Goal: Task Accomplishment & Management: Manage account settings

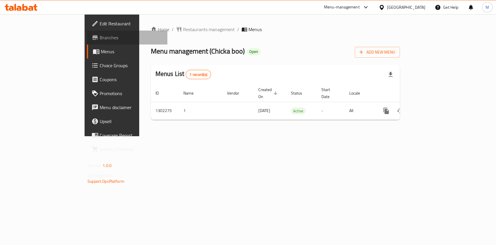
click at [100, 39] on span "Branches" at bounding box center [131, 37] width 63 height 7
click at [100, 38] on span "Branches" at bounding box center [131, 37] width 63 height 7
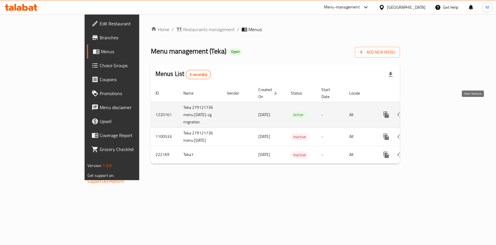
click at [432, 111] on icon "enhanced table" at bounding box center [428, 114] width 7 height 7
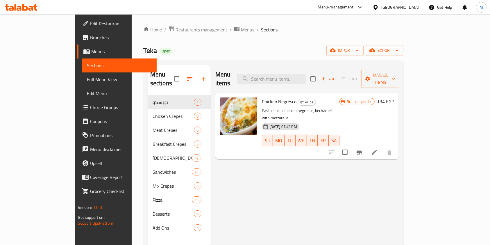
click at [90, 38] on span "Branches" at bounding box center [121, 37] width 62 height 7
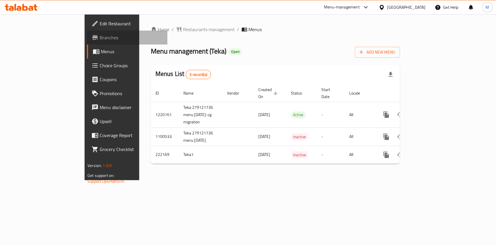
drag, startPoint x: 0, startPoint y: 0, endPoint x: 30, endPoint y: 43, distance: 52.3
click at [87, 43] on link "Branches" at bounding box center [127, 38] width 81 height 14
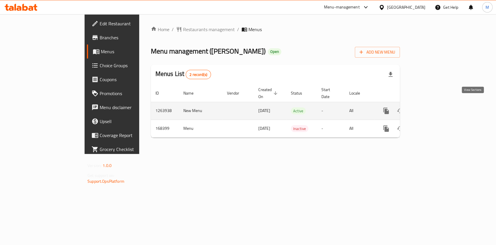
click at [435, 104] on link "enhanced table" at bounding box center [428, 111] width 14 height 14
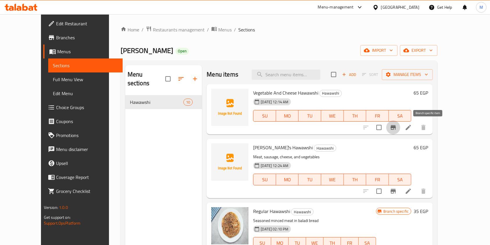
click at [397, 124] on icon "Branch-specific-item" at bounding box center [393, 127] width 7 height 7
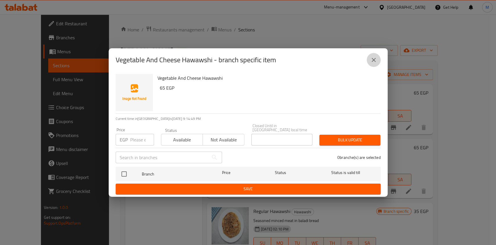
click at [371, 58] on button "close" at bounding box center [374, 60] width 14 height 14
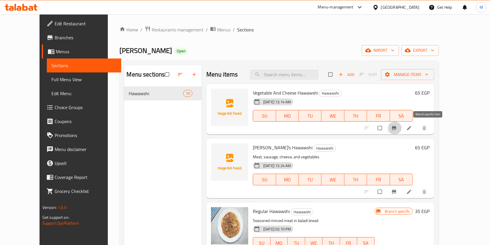
click at [397, 126] on icon "Branch-specific-item" at bounding box center [394, 128] width 6 height 6
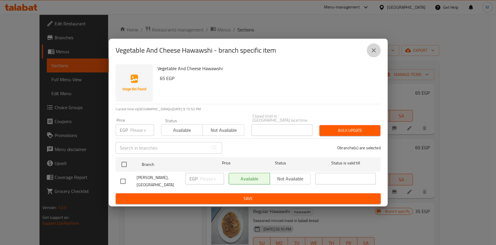
click at [377, 57] on button "close" at bounding box center [374, 50] width 14 height 14
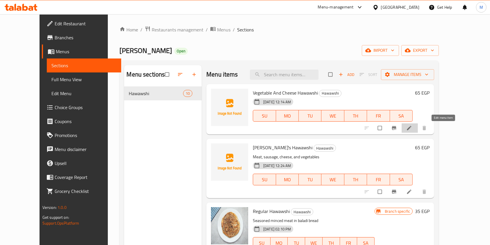
click at [413, 130] on link at bounding box center [409, 128] width 7 height 6
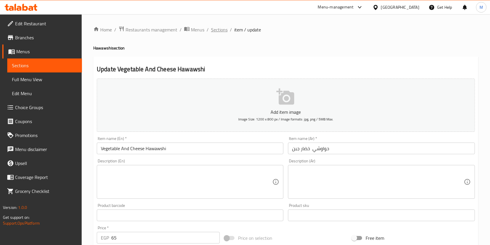
click at [224, 28] on span "Sections" at bounding box center [219, 29] width 17 height 7
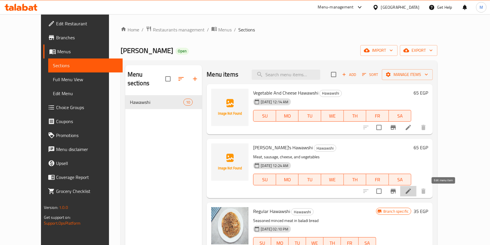
click at [412, 191] on icon at bounding box center [408, 190] width 7 height 7
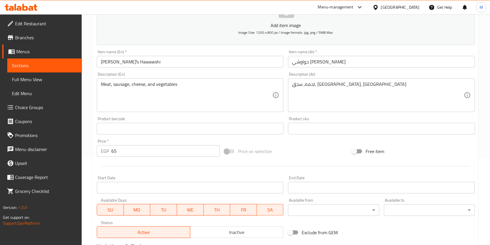
scroll to position [92, 0]
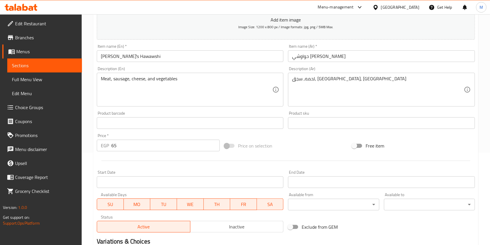
click at [114, 144] on input "65" at bounding box center [165, 146] width 108 height 12
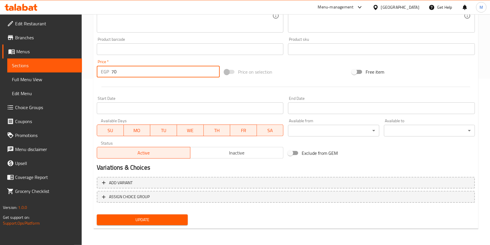
type input "70"
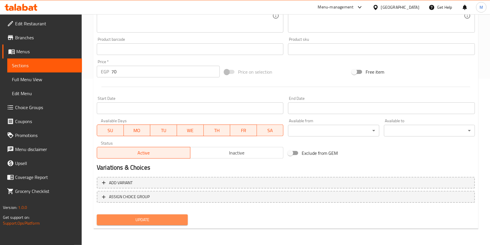
click at [165, 217] on span "Update" at bounding box center [142, 219] width 82 height 7
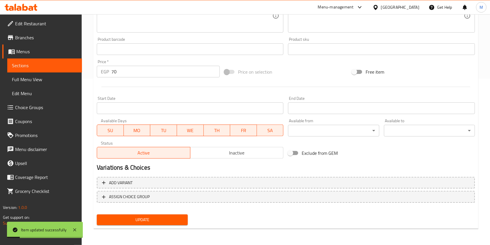
scroll to position [0, 0]
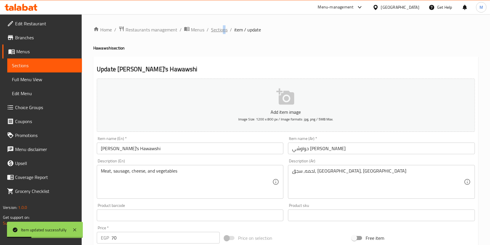
drag, startPoint x: 224, startPoint y: 24, endPoint x: 223, endPoint y: 28, distance: 3.3
click at [223, 28] on div "Home / Restaurants management / Menus / Sections / item / update Hawawshi secti…" at bounding box center [286, 212] width 408 height 396
click at [223, 28] on span "Sections" at bounding box center [219, 29] width 17 height 7
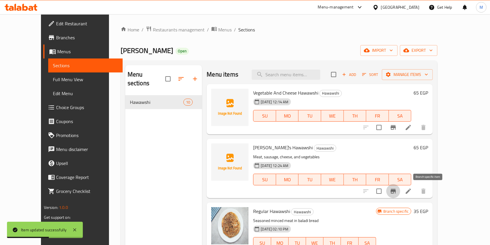
click at [400, 190] on button "Branch-specific-item" at bounding box center [393, 191] width 14 height 14
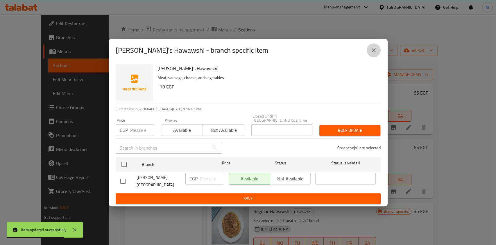
click at [376, 56] on button "close" at bounding box center [374, 50] width 14 height 14
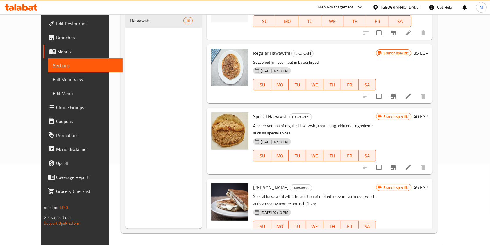
scroll to position [78, 0]
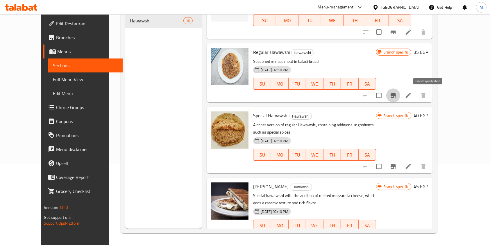
click at [397, 98] on icon "Branch-specific-item" at bounding box center [393, 95] width 7 height 7
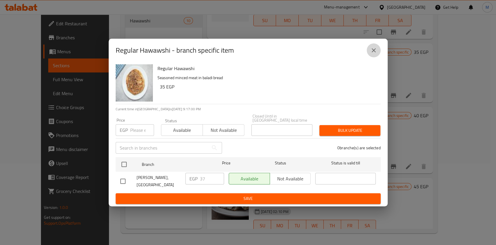
click at [374, 53] on icon "close" at bounding box center [373, 50] width 7 height 7
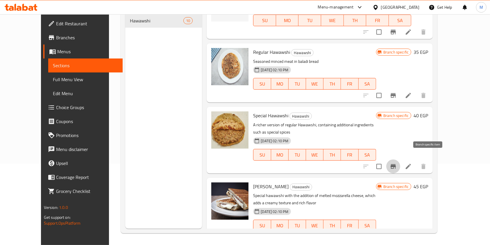
click at [396, 164] on icon "Branch-specific-item" at bounding box center [393, 166] width 5 height 5
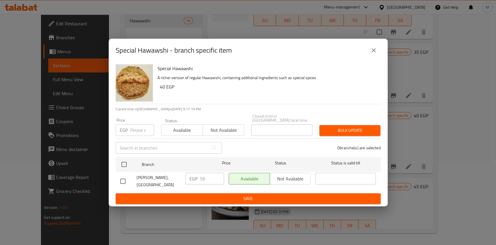
click at [121, 180] on input "checkbox" at bounding box center [123, 181] width 12 height 12
checkbox input "true"
click at [203, 179] on input "58" at bounding box center [212, 179] width 24 height 12
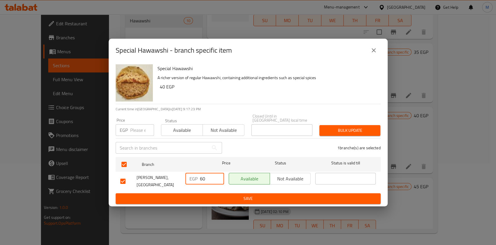
type input "60"
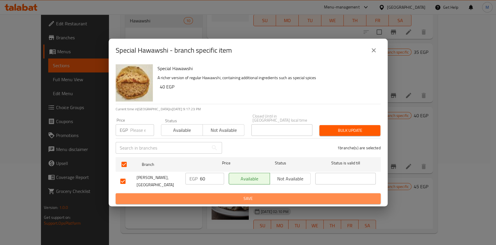
click at [205, 198] on span "Save" at bounding box center [248, 198] width 256 height 7
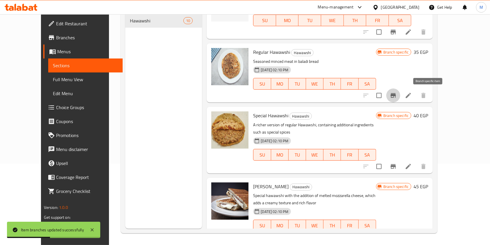
click at [397, 94] on icon "Branch-specific-item" at bounding box center [393, 95] width 7 height 7
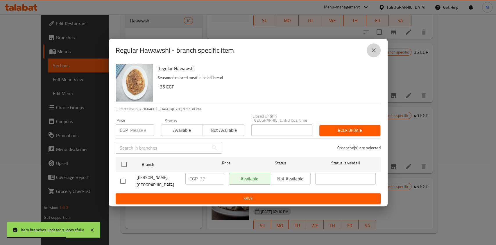
click at [373, 52] on icon "close" at bounding box center [374, 50] width 4 height 4
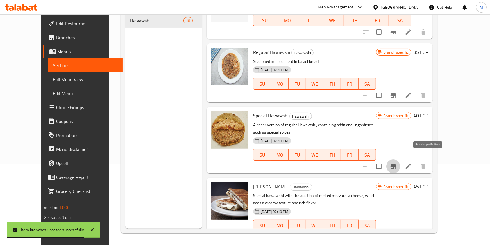
click at [397, 163] on icon "Branch-specific-item" at bounding box center [393, 166] width 7 height 7
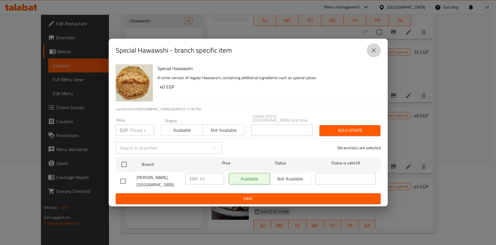
click at [374, 57] on button "close" at bounding box center [374, 50] width 14 height 14
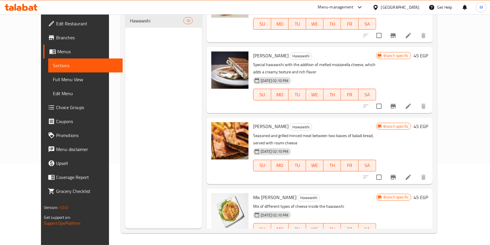
scroll to position [218, 0]
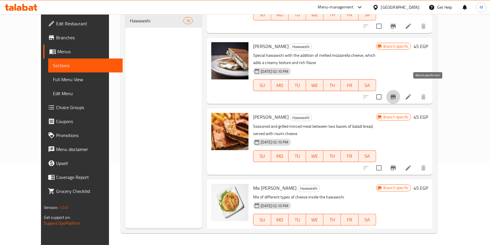
click at [397, 93] on icon "Branch-specific-item" at bounding box center [393, 96] width 7 height 7
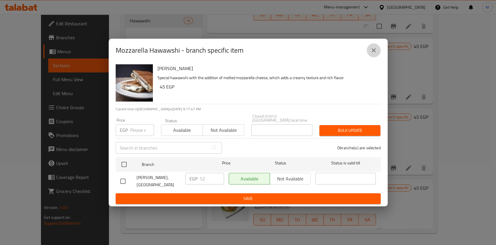
click at [374, 53] on icon "close" at bounding box center [373, 50] width 7 height 7
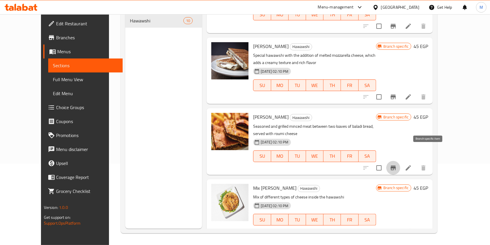
click at [396, 165] on icon "Branch-specific-item" at bounding box center [393, 167] width 5 height 5
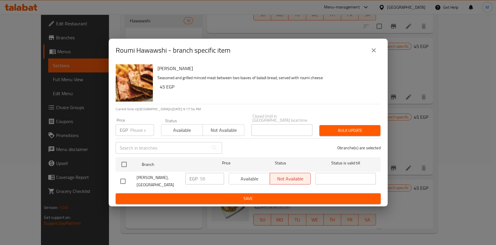
click at [128, 180] on input "checkbox" at bounding box center [123, 181] width 12 height 12
checkbox input "true"
click at [200, 179] on input "58" at bounding box center [212, 179] width 24 height 12
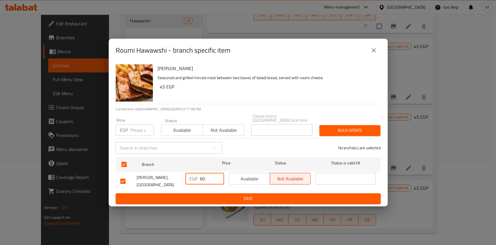
type input "60"
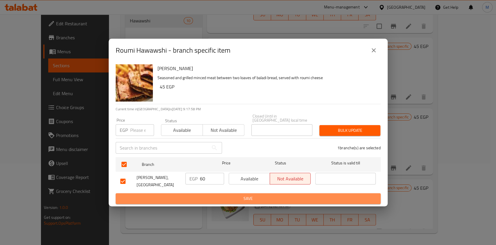
click at [212, 196] on span "Save" at bounding box center [248, 198] width 256 height 7
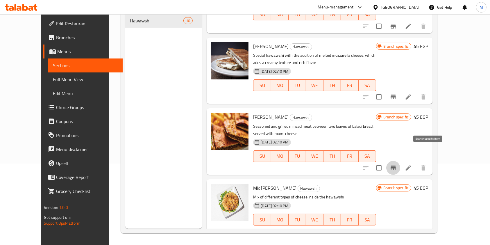
click at [400, 161] on button "Branch-specific-item" at bounding box center [393, 168] width 14 height 14
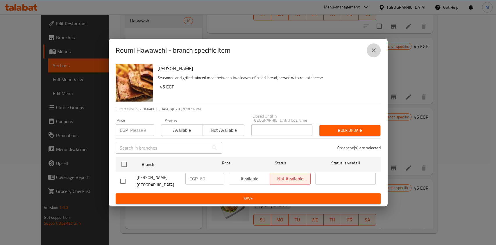
click at [378, 51] on button "close" at bounding box center [374, 50] width 14 height 14
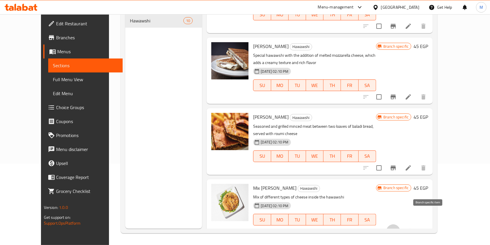
click at [400, 224] on button "Branch-specific-item" at bounding box center [393, 231] width 14 height 14
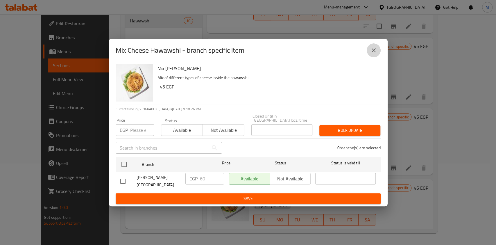
click at [372, 56] on button "close" at bounding box center [374, 50] width 14 height 14
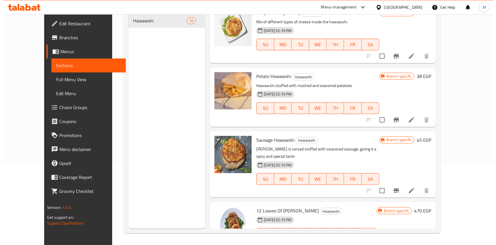
scroll to position [395, 0]
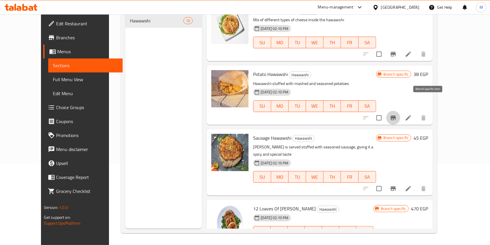
click at [397, 114] on icon "Branch-specific-item" at bounding box center [393, 117] width 7 height 7
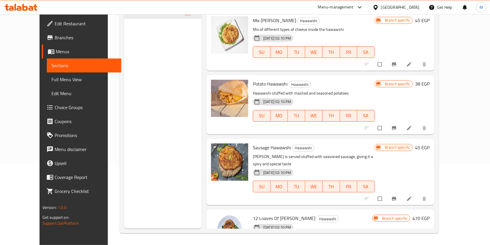
scroll to position [395, 0]
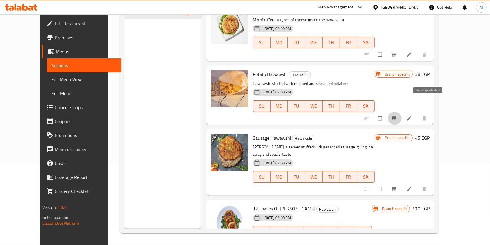
click at [397, 115] on icon "Branch-specific-item" at bounding box center [394, 118] width 6 height 6
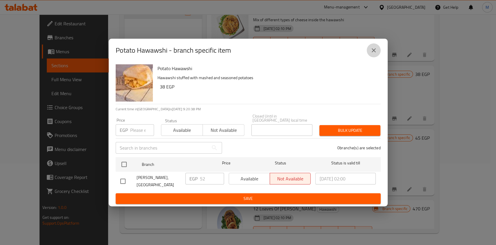
click at [372, 46] on button "close" at bounding box center [374, 50] width 14 height 14
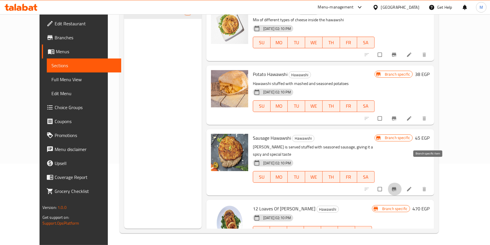
click at [396, 187] on icon "Branch-specific-item" at bounding box center [394, 189] width 4 height 4
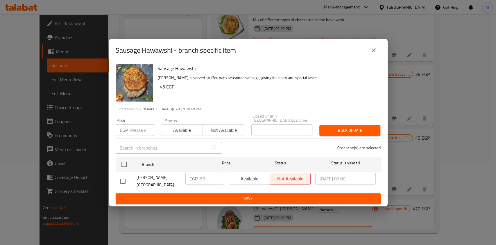
click at [126, 178] on input "checkbox" at bounding box center [123, 181] width 12 height 12
checkbox input "true"
click at [203, 176] on input "58" at bounding box center [212, 179] width 24 height 12
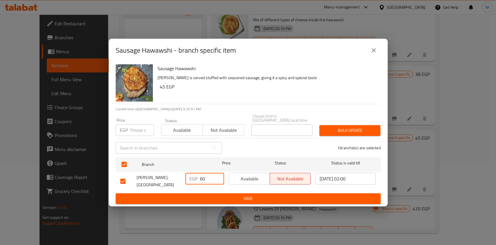
type input "60"
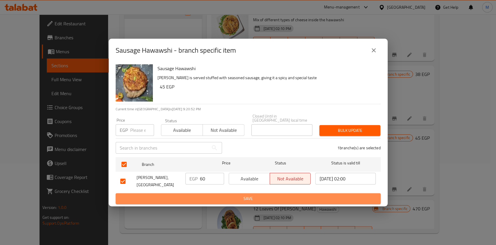
click at [209, 195] on span "Save" at bounding box center [248, 198] width 256 height 7
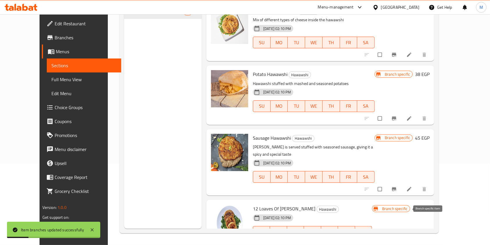
click at [402, 237] on button "Branch-specific-item" at bounding box center [395, 243] width 14 height 13
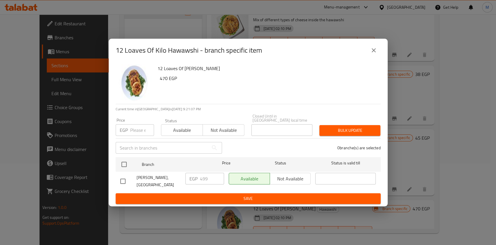
click at [123, 178] on input "checkbox" at bounding box center [123, 181] width 12 height 12
checkbox input "true"
click at [204, 178] on input "499" at bounding box center [212, 179] width 24 height 12
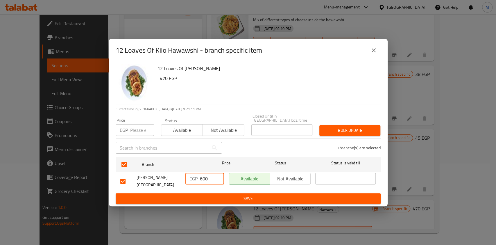
type input "600"
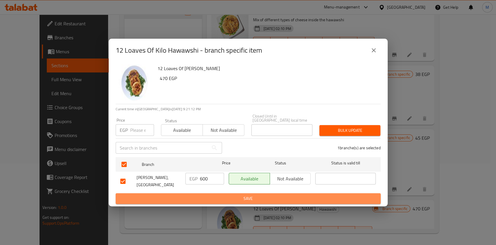
click at [210, 195] on span "Save" at bounding box center [248, 198] width 256 height 7
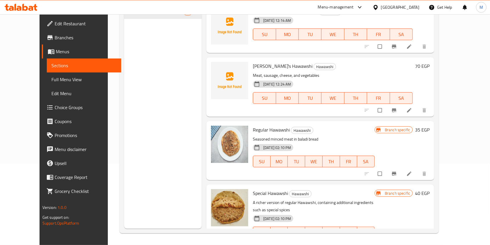
scroll to position [0, 0]
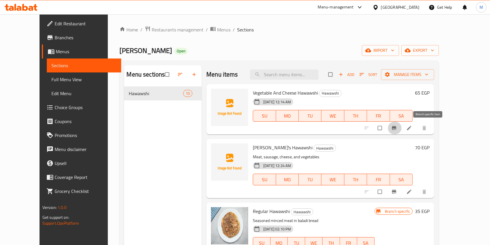
click at [397, 129] on icon "Branch-specific-item" at bounding box center [394, 128] width 6 height 6
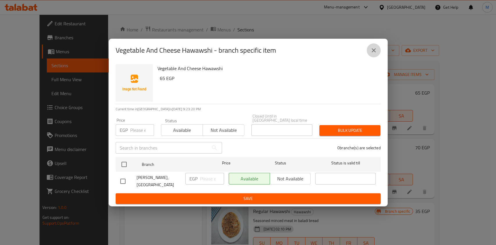
click at [377, 56] on button "close" at bounding box center [374, 50] width 14 height 14
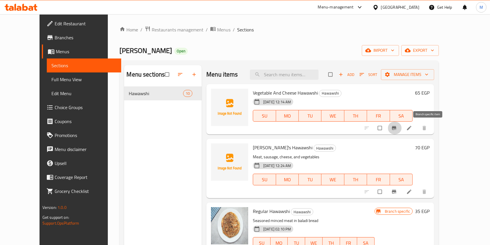
click at [398, 127] on span "Branch-specific-item" at bounding box center [394, 128] width 7 height 6
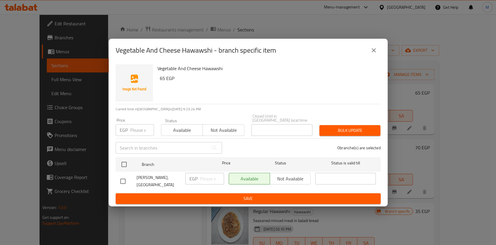
click at [123, 183] on input "checkbox" at bounding box center [123, 181] width 12 height 12
checkbox input "true"
click at [205, 177] on input "number" at bounding box center [212, 179] width 24 height 12
type input "70"
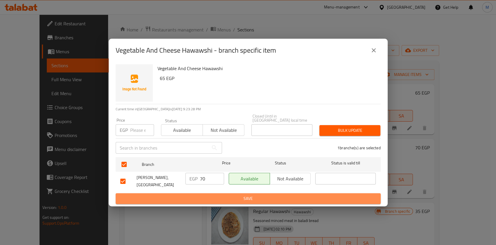
click at [214, 193] on button "Save" at bounding box center [248, 198] width 265 height 11
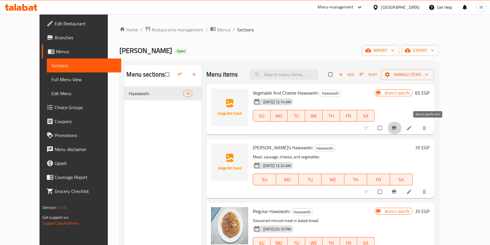
click at [402, 131] on button "Branch-specific-item" at bounding box center [395, 127] width 14 height 13
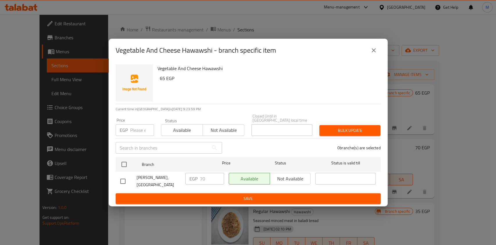
click at [120, 175] on input "checkbox" at bounding box center [123, 181] width 12 height 12
checkbox input "true"
click at [206, 177] on input "70" at bounding box center [212, 179] width 24 height 12
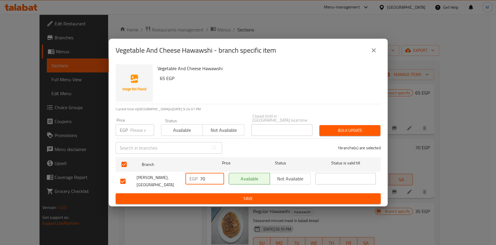
click at [201, 177] on input "70" at bounding box center [212, 179] width 24 height 12
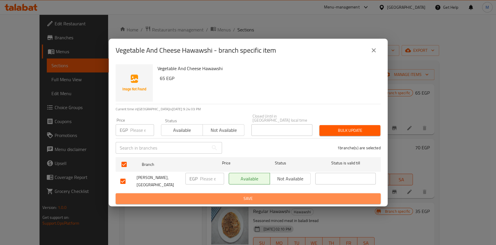
click at [231, 200] on button "Save" at bounding box center [248, 198] width 265 height 11
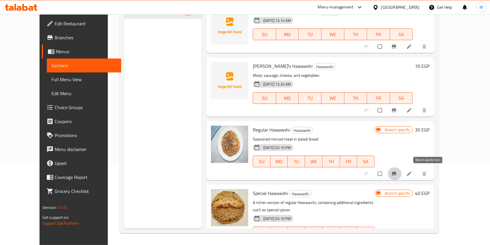
click at [396, 176] on icon "Branch-specific-item" at bounding box center [394, 174] width 4 height 4
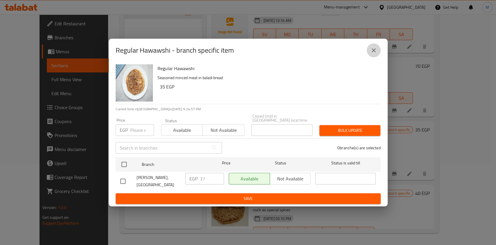
click at [378, 51] on button "close" at bounding box center [374, 50] width 14 height 14
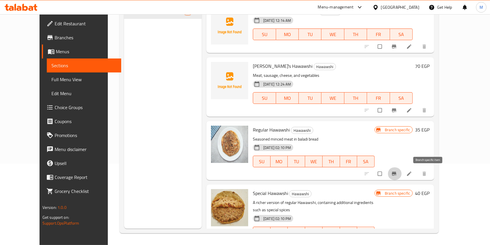
click at [397, 176] on icon "Branch-specific-item" at bounding box center [394, 174] width 6 height 6
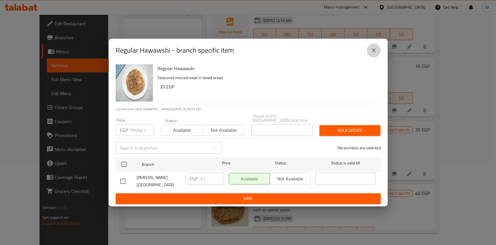
click at [369, 54] on button "close" at bounding box center [374, 50] width 14 height 14
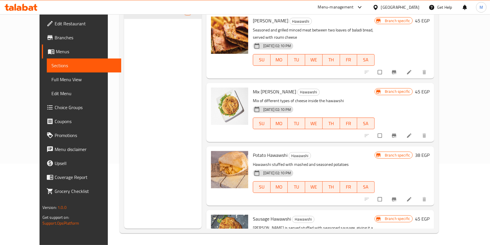
scroll to position [312, 0]
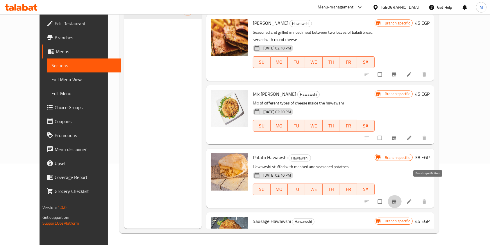
click at [402, 195] on button "Branch-specific-item" at bounding box center [395, 201] width 14 height 13
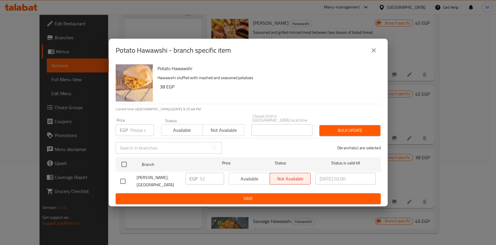
click at [242, 174] on div "Available Not available" at bounding box center [270, 179] width 82 height 12
click at [127, 177] on input "checkbox" at bounding box center [123, 181] width 12 height 12
checkbox input "true"
click at [344, 180] on input "2024/11/21 02:00" at bounding box center [345, 179] width 60 height 12
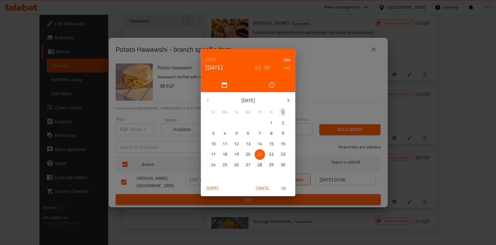
click at [344, 180] on div "2024 Nov 21 02 : 00 AM PM November 2024 Su Mo Tu We Th Fr Sa 27 28 29 30 31 1 2…" at bounding box center [248, 122] width 496 height 245
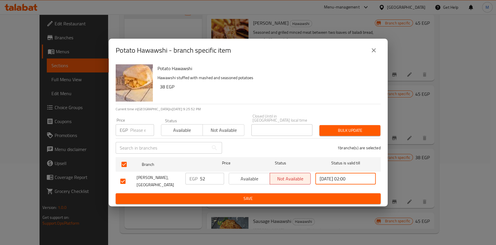
click at [344, 180] on input "2024/11/21 02:00" at bounding box center [345, 179] width 60 height 12
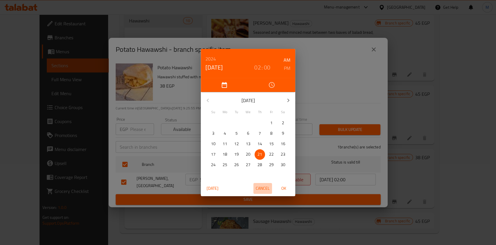
click at [265, 186] on span "Cancel" at bounding box center [263, 188] width 14 height 7
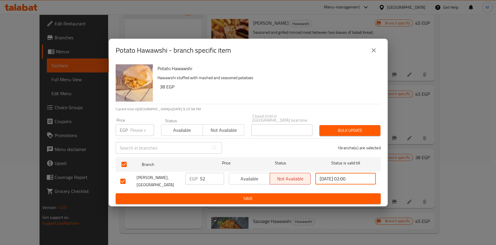
click at [357, 175] on input "2024/11/21 02:00" at bounding box center [345, 179] width 60 height 12
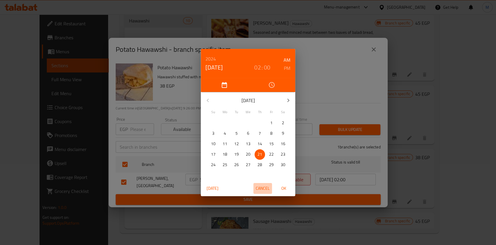
click at [263, 188] on span "Cancel" at bounding box center [263, 188] width 14 height 7
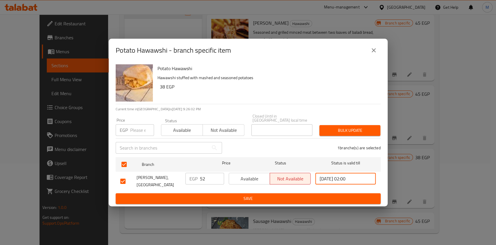
drag, startPoint x: 364, startPoint y: 176, endPoint x: 309, endPoint y: 174, distance: 55.0
click at [309, 174] on div "Hawawshi Abu Shadi, El Terraa EGP 52 ​ Available Not available 2024/11/21 02:00…" at bounding box center [248, 181] width 260 height 22
click at [373, 47] on button "close" at bounding box center [374, 50] width 14 height 14
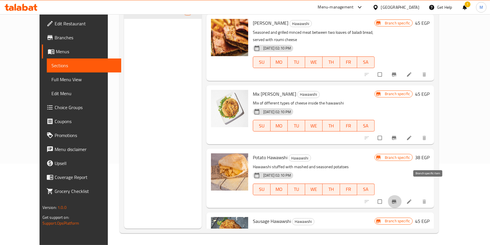
click at [396, 199] on icon "Branch-specific-item" at bounding box center [394, 201] width 4 height 4
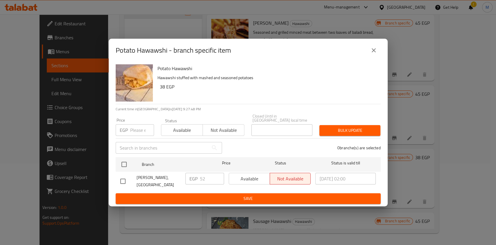
click at [124, 178] on input "checkbox" at bounding box center [123, 181] width 12 height 12
checkbox input "true"
click at [341, 176] on input "2024/11/21 02:00" at bounding box center [345, 179] width 60 height 12
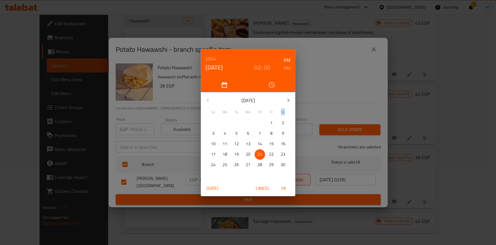
click at [341, 176] on div "2024 Nov 21 02 : 00 AM PM November 2024 Su Mo Tu We Th Fr Sa 27 28 29 30 31 1 2…" at bounding box center [248, 122] width 496 height 245
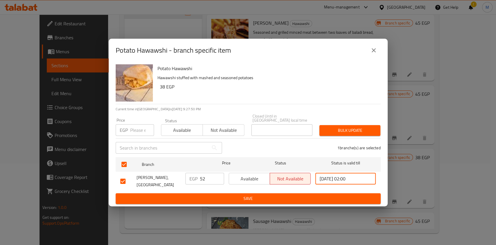
click at [341, 176] on input "2024/11/21 02:00" at bounding box center [345, 179] width 60 height 12
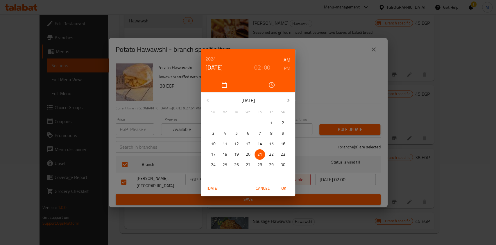
click at [361, 173] on div "2024 Nov 21 02 : 00 AM PM November 2024 Su Mo Tu We Th Fr Sa 27 28 29 30 31 1 2…" at bounding box center [248, 122] width 496 height 245
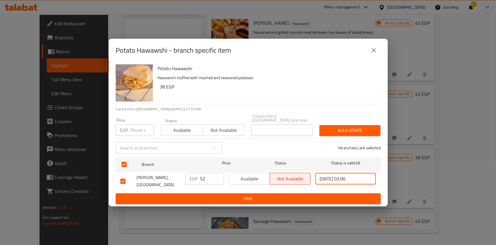
drag, startPoint x: 361, startPoint y: 177, endPoint x: 305, endPoint y: 174, distance: 56.2
click at [305, 174] on div "Hawawshi Abu Shadi, El Terraa EGP 52 ​ Available Not available 2024/11/21 02:00…" at bounding box center [248, 181] width 260 height 22
click at [339, 176] on input "2024/11/21 02:00" at bounding box center [345, 179] width 60 height 12
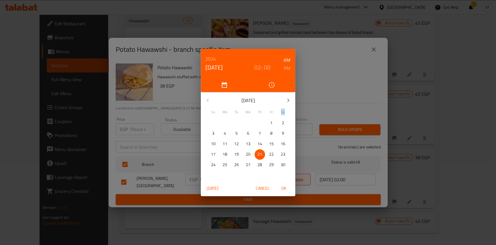
click at [339, 176] on div "2024 Nov 21 02 : 00 AM PM November 2024 Su Mo Tu We Th Fr Sa 27 28 29 30 31 1 2…" at bounding box center [248, 122] width 496 height 245
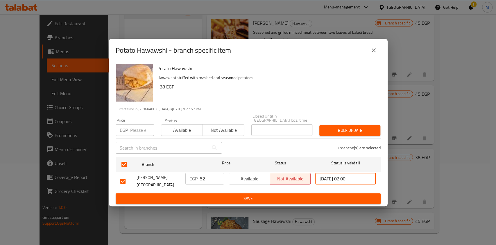
click at [339, 176] on input "2024/11/21 02:00" at bounding box center [345, 179] width 60 height 12
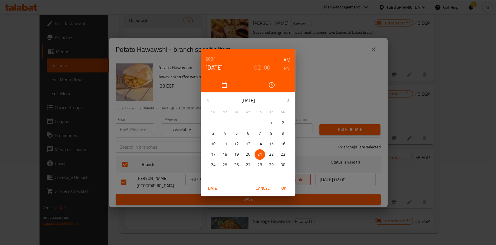
click at [312, 84] on div "2024 Nov 21 02 : 00 AM PM November 2024 Su Mo Tu We Th Fr Sa 27 28 29 30 31 1 2…" at bounding box center [248, 122] width 496 height 245
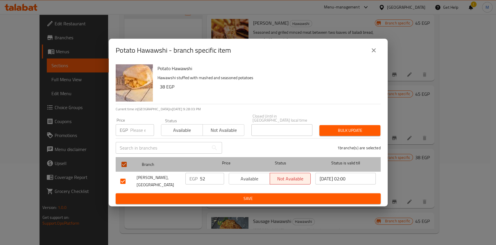
click at [340, 159] on span "Status is valid till" at bounding box center [345, 162] width 60 height 7
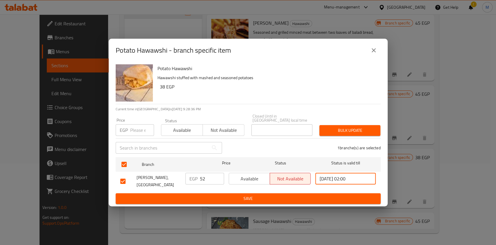
click at [356, 173] on input "2024/11/21 02:00" at bounding box center [345, 179] width 60 height 12
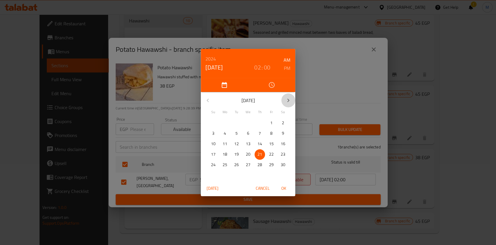
click at [287, 96] on button "button" at bounding box center [288, 100] width 14 height 14
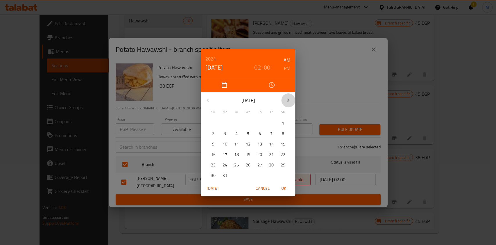
click at [287, 96] on button "button" at bounding box center [288, 100] width 14 height 14
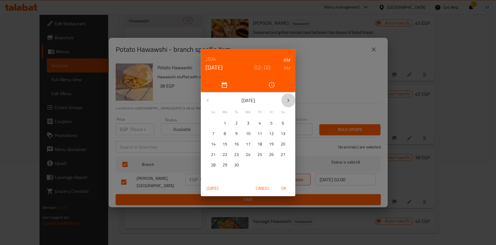
click at [287, 96] on button "button" at bounding box center [288, 100] width 14 height 14
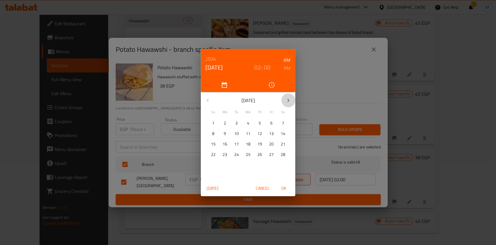
click at [287, 96] on button "button" at bounding box center [288, 100] width 14 height 14
click at [257, 135] on span "11" at bounding box center [260, 133] width 10 height 7
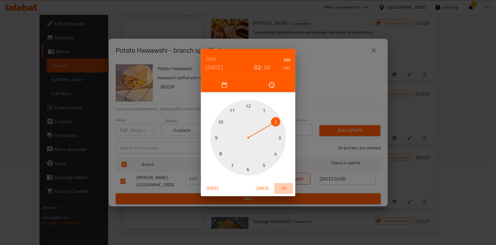
click at [281, 186] on span "OK" at bounding box center [284, 188] width 14 height 7
type input "2026/06/11 02:00"
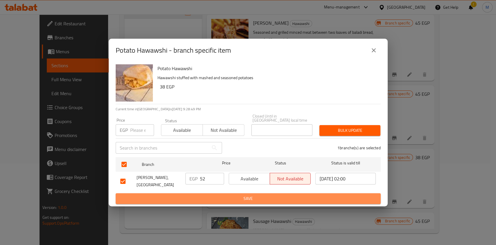
click at [294, 195] on span "Save" at bounding box center [248, 198] width 256 height 7
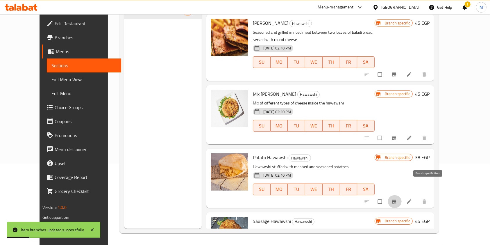
click at [402, 195] on button "Branch-specific-item" at bounding box center [395, 201] width 14 height 13
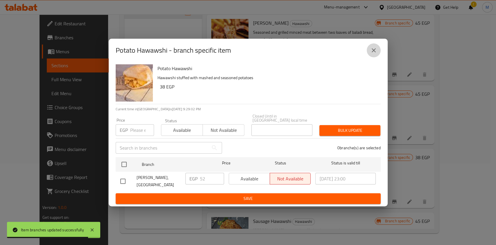
click at [379, 51] on button "close" at bounding box center [374, 50] width 14 height 14
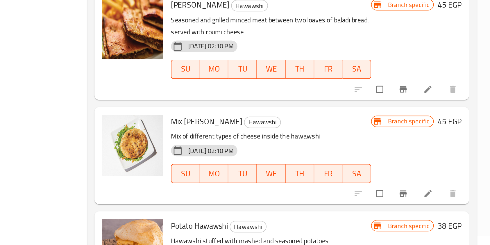
scroll to position [81, 0]
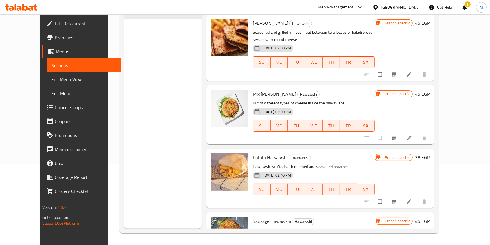
click at [430, 161] on div "Branch specific 38 EGP" at bounding box center [402, 178] width 55 height 50
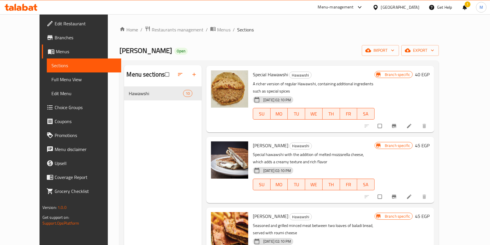
scroll to position [213, 0]
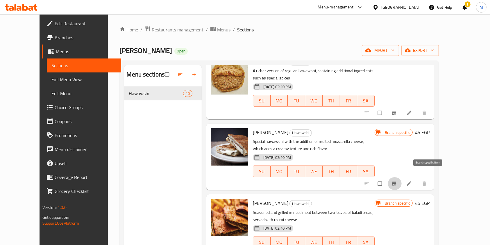
click at [402, 178] on button "Branch-specific-item" at bounding box center [395, 183] width 14 height 13
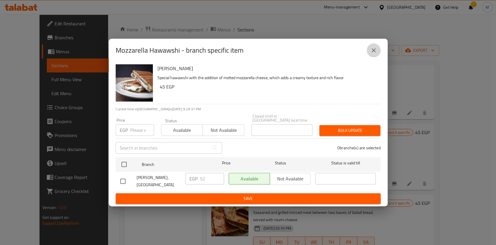
click at [378, 56] on button "close" at bounding box center [374, 50] width 14 height 14
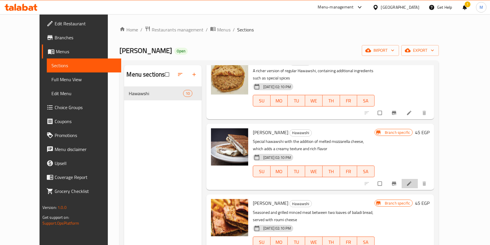
click at [418, 180] on li at bounding box center [410, 183] width 16 height 9
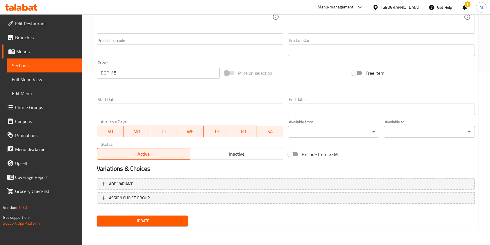
scroll to position [174, 0]
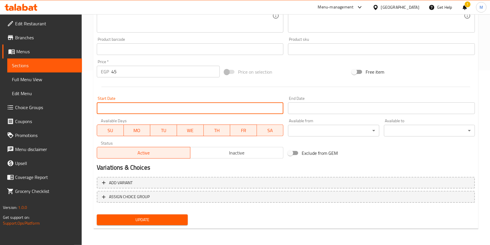
click at [228, 111] on input "Start Date" at bounding box center [190, 108] width 187 height 12
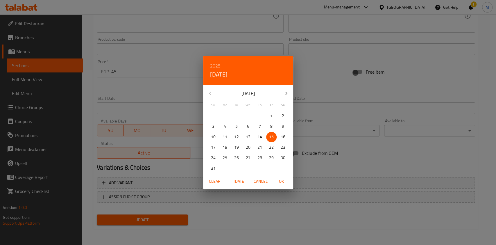
click at [312, 74] on div "2025 Fri, Aug 15 August 2025 Su Mo Tu We Th Fr Sa 27 28 29 30 31 1 2 3 4 5 6 7 …" at bounding box center [248, 122] width 496 height 245
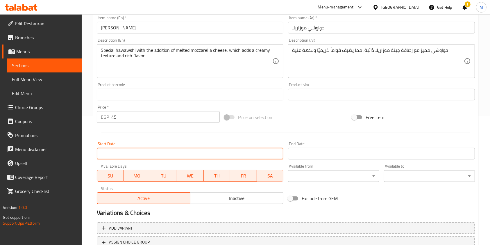
scroll to position [159, 0]
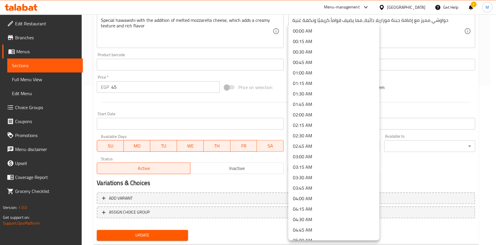
click at [437, 173] on div at bounding box center [248, 122] width 496 height 245
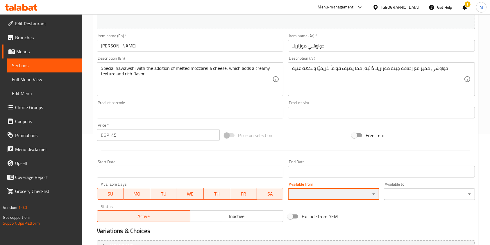
scroll to position [110, 0]
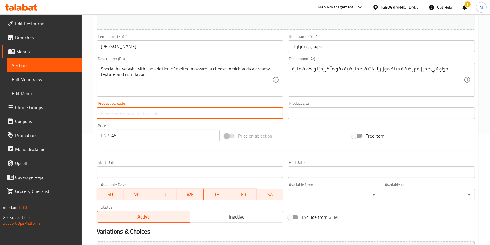
click at [215, 113] on input "text" at bounding box center [190, 113] width 187 height 12
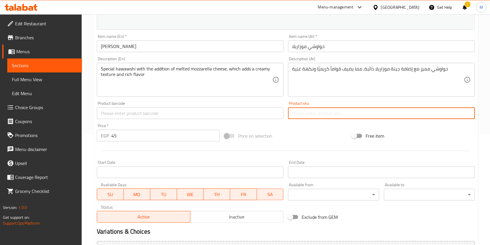
click at [297, 111] on input "text" at bounding box center [381, 113] width 187 height 12
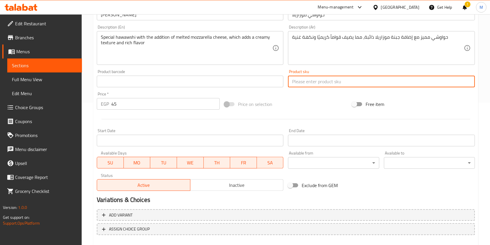
scroll to position [143, 0]
click at [142, 139] on input "Start Date" at bounding box center [190, 140] width 187 height 12
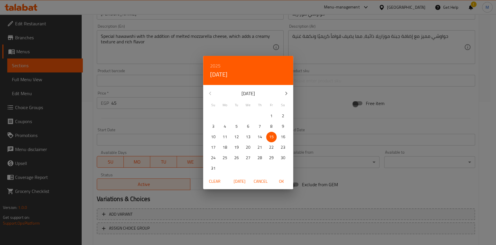
click at [142, 139] on div "2025 Fri, Aug 15 August 2025 Su Mo Tu We Th Fr Sa 27 28 29 30 31 1 2 3 4 5 6 7 …" at bounding box center [248, 122] width 496 height 245
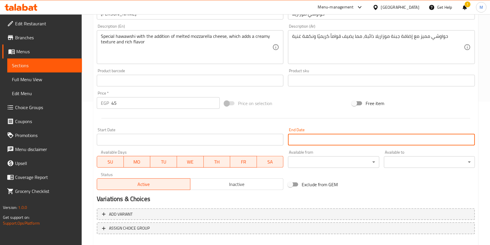
click at [410, 135] on input "Start Date" at bounding box center [381, 140] width 187 height 12
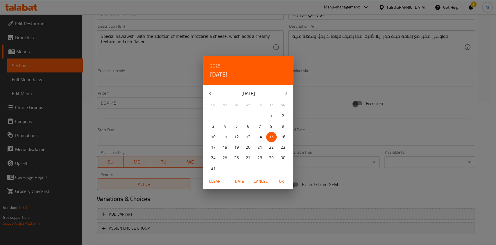
click at [496, 106] on div "2025 Fri, Aug 15 August 2025 Su Mo Tu We Th Fr Sa 27 28 29 30 31 1 2 3 4 5 6 7 …" at bounding box center [248, 122] width 496 height 245
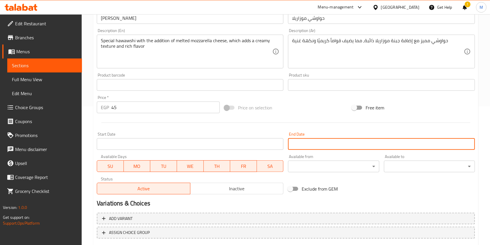
scroll to position [79, 0]
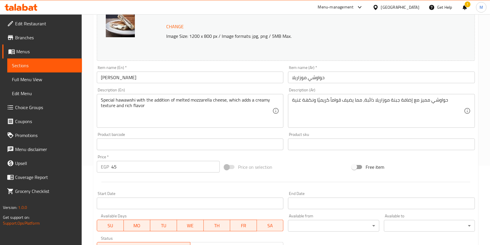
click at [464, 6] on div "!" at bounding box center [465, 7] width 6 height 14
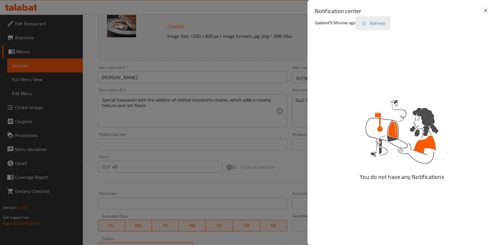
click at [376, 26] on button "Refresh" at bounding box center [372, 23] width 35 height 14
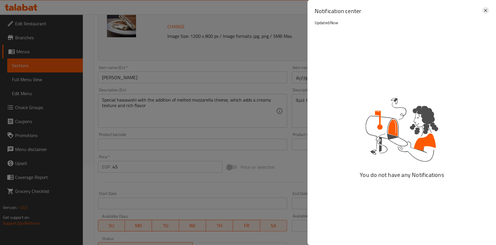
click at [488, 9] on div "Notification center Updated: Now" at bounding box center [401, 17] width 189 height 35
click at [488, 9] on icon at bounding box center [485, 10] width 7 height 7
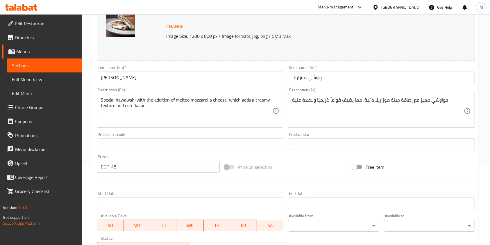
click at [33, 7] on icon at bounding box center [21, 7] width 33 height 7
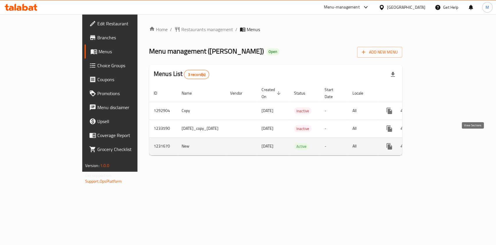
click at [438, 139] on link "enhanced table" at bounding box center [431, 146] width 14 height 14
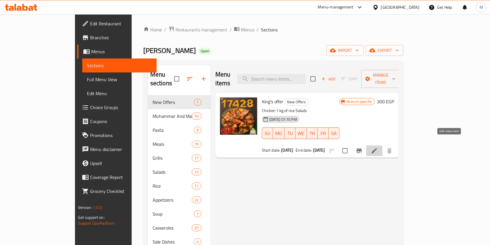
click at [378, 147] on icon at bounding box center [374, 150] width 7 height 7
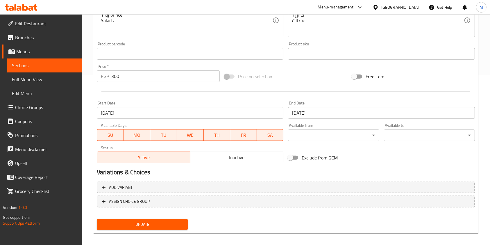
scroll to position [174, 0]
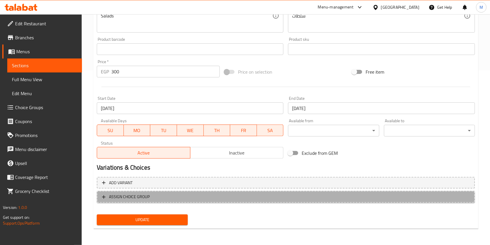
click at [330, 194] on span "ASSIGN CHOICE GROUP" at bounding box center [286, 196] width 368 height 7
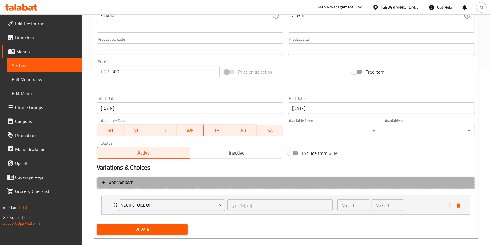
click at [354, 180] on span "Add variant" at bounding box center [286, 182] width 368 height 7
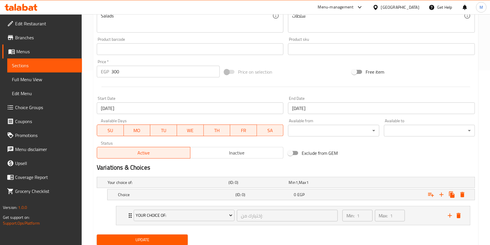
click at [28, 6] on icon at bounding box center [21, 7] width 33 height 7
